Goal: Entertainment & Leisure: Consume media (video, audio)

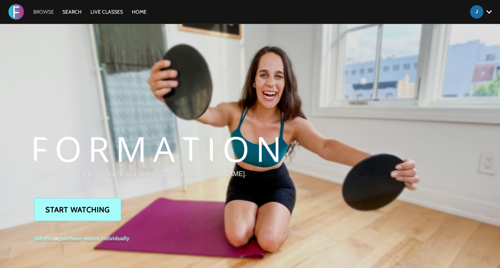
click at [40, 12] on link "Browse" at bounding box center [44, 11] width 28 height 7
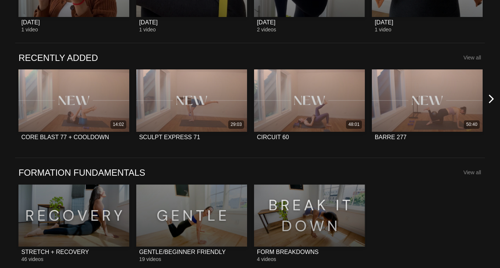
scroll to position [513, 0]
click at [492, 99] on icon at bounding box center [491, 98] width 9 height 9
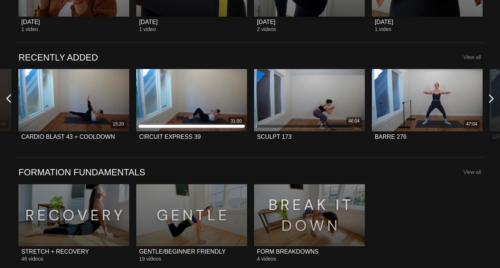
click at [8, 98] on icon at bounding box center [8, 98] width 9 height 9
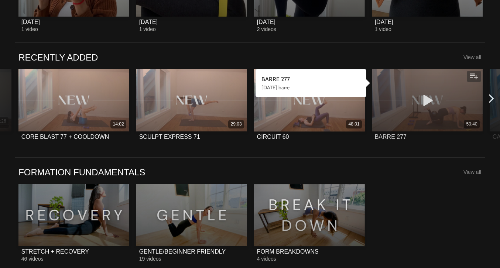
click at [423, 99] on icon at bounding box center [427, 100] width 22 height 13
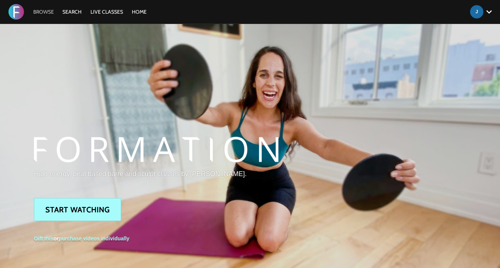
click at [53, 11] on link "Browse" at bounding box center [44, 11] width 28 height 7
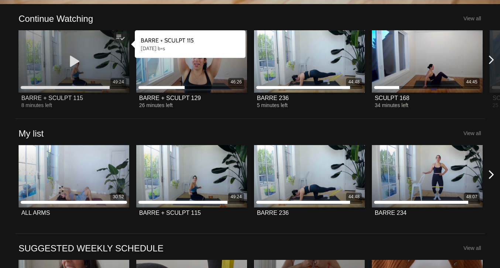
scroll to position [208, 0]
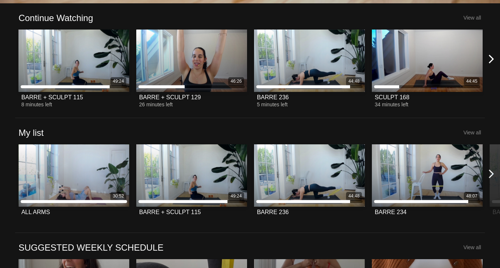
click at [491, 174] on icon at bounding box center [491, 173] width 9 height 9
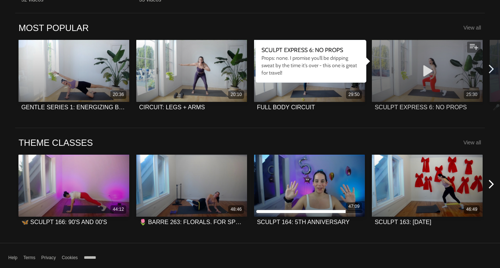
scroll to position [1347, 0]
